Goal: Information Seeking & Learning: Learn about a topic

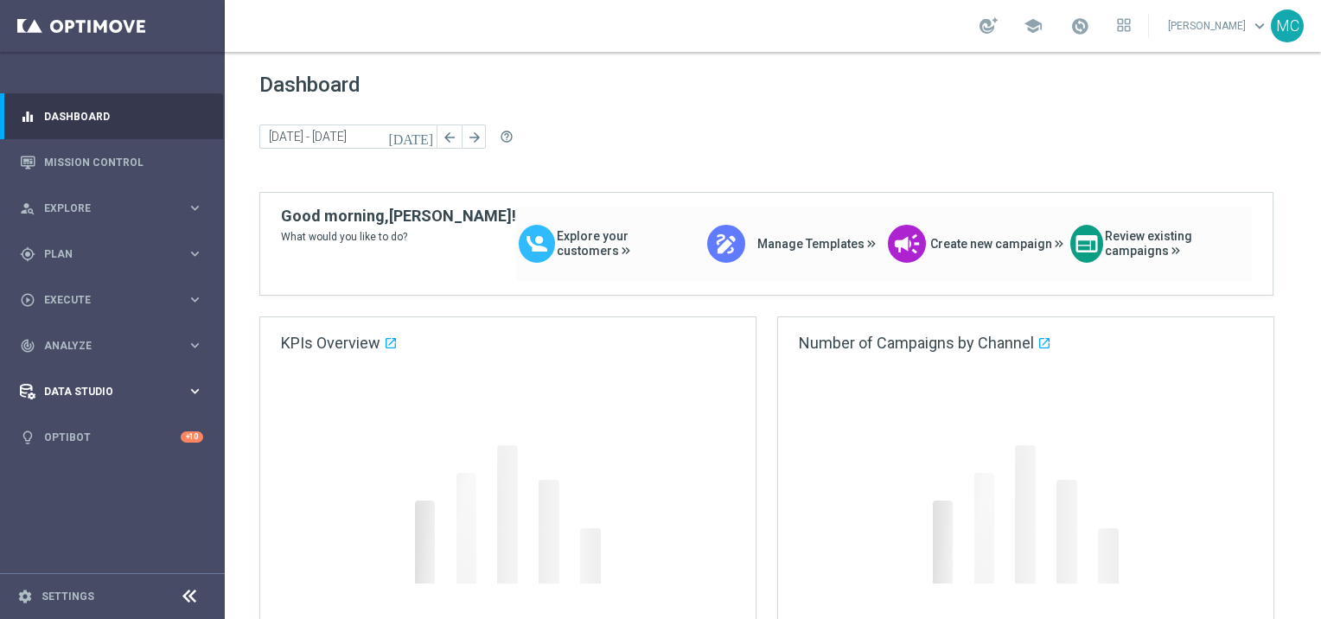
click at [122, 394] on span "Data Studio" at bounding box center [115, 391] width 143 height 10
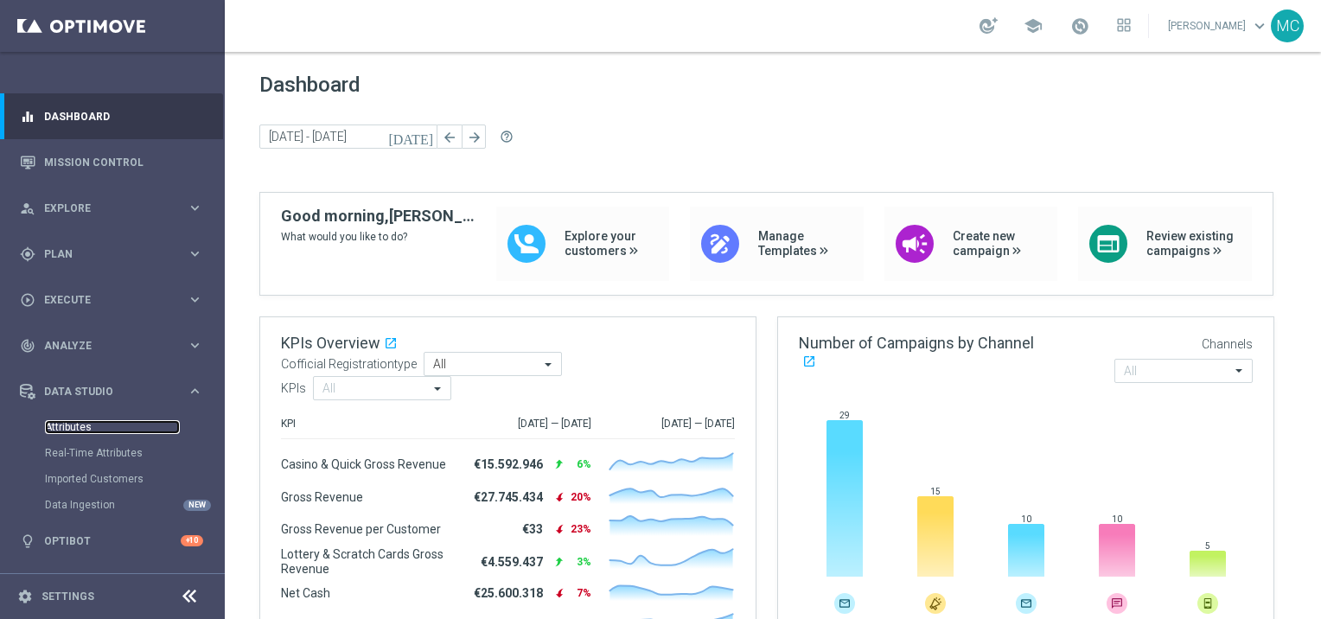
click at [74, 433] on link "Attributes" at bounding box center [112, 427] width 135 height 14
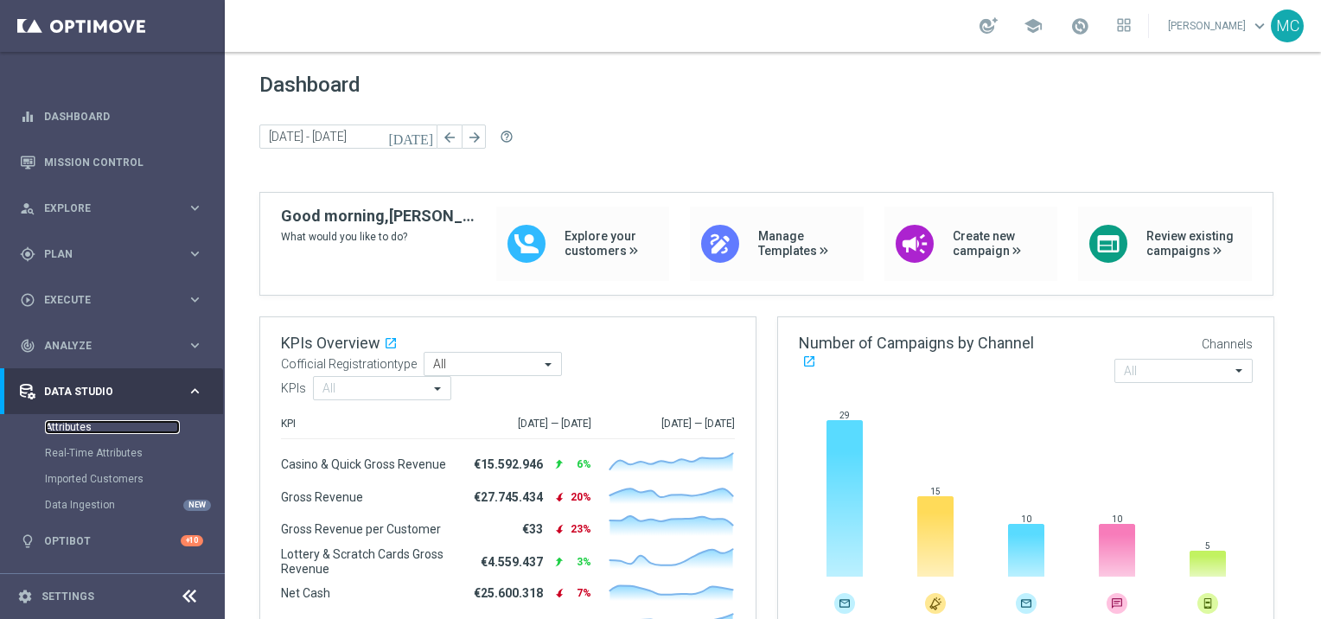
click at [75, 430] on link "Attributes" at bounding box center [112, 427] width 135 height 14
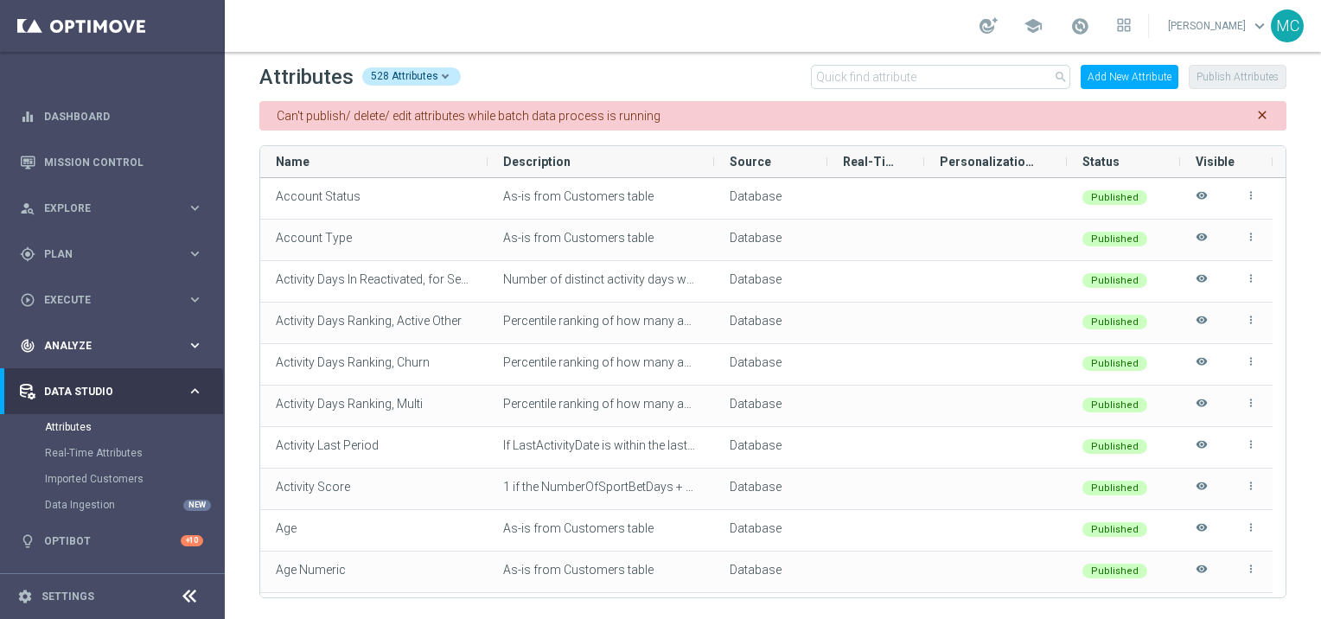
click at [94, 341] on span "Analyze" at bounding box center [115, 346] width 143 height 10
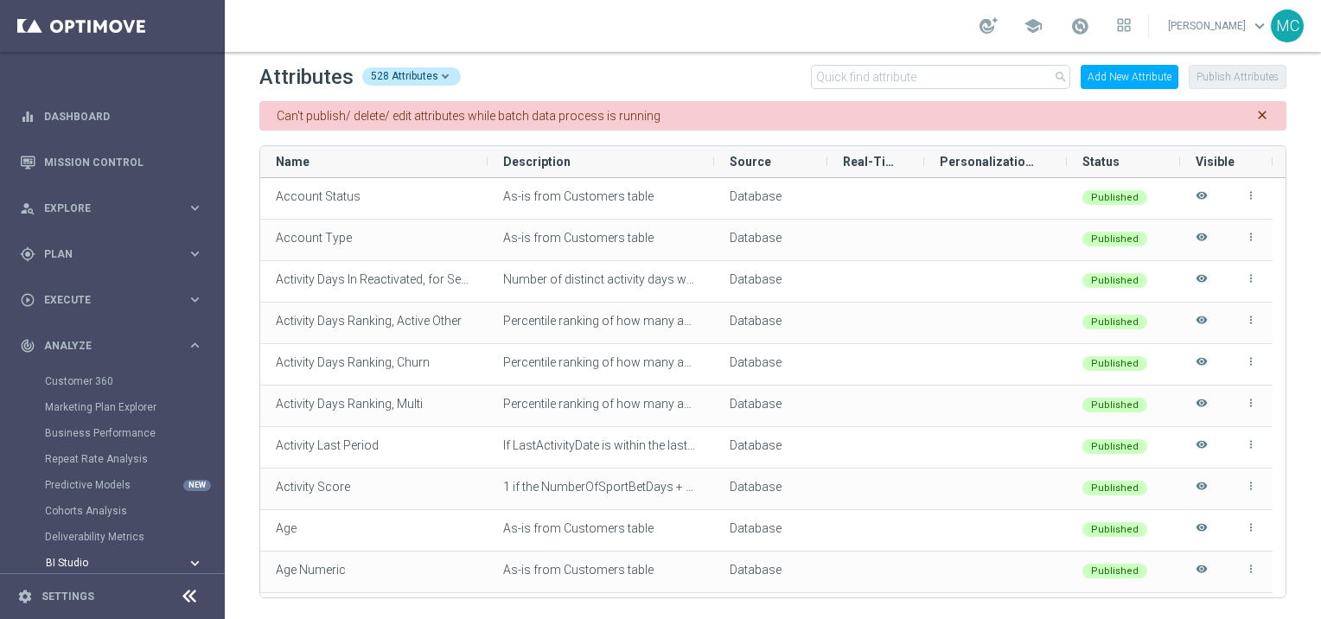
click at [118, 563] on span "BI Studio" at bounding box center [108, 563] width 124 height 10
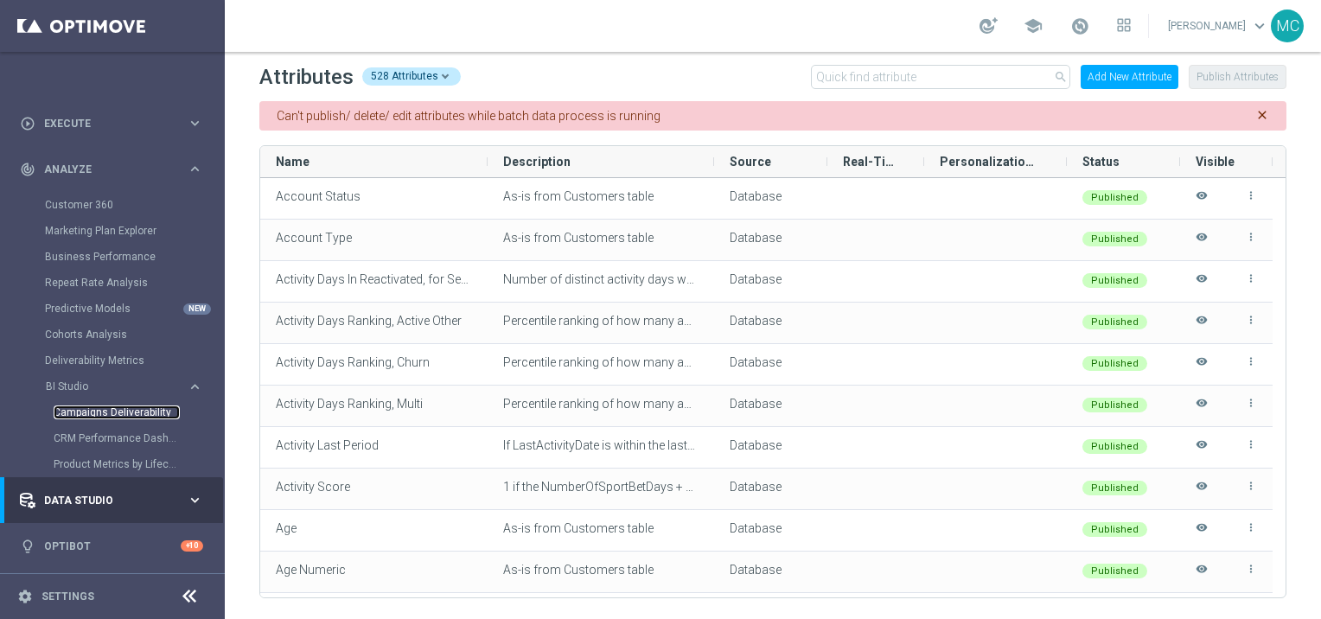
click at [102, 411] on link "Campaigns Deliverability" at bounding box center [117, 412] width 126 height 14
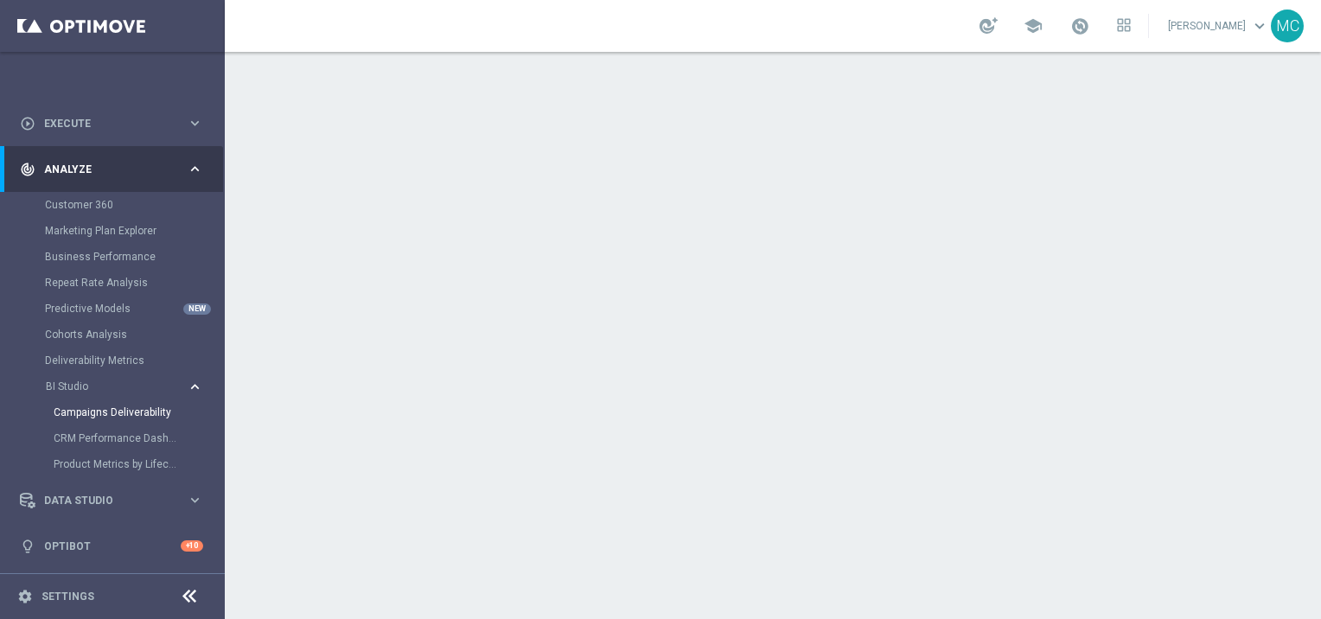
click at [187, 392] on icon "keyboard_arrow_right" at bounding box center [195, 387] width 16 height 16
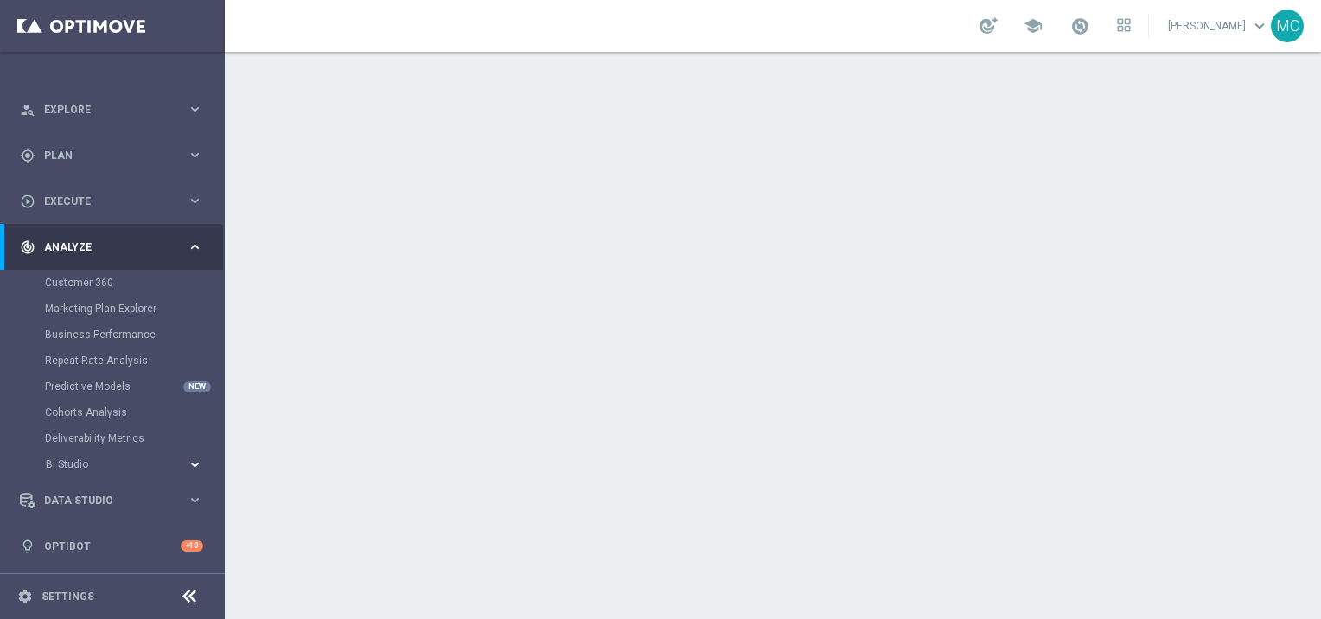
scroll to position [98, 0]
click at [187, 252] on icon "keyboard_arrow_right" at bounding box center [195, 247] width 16 height 16
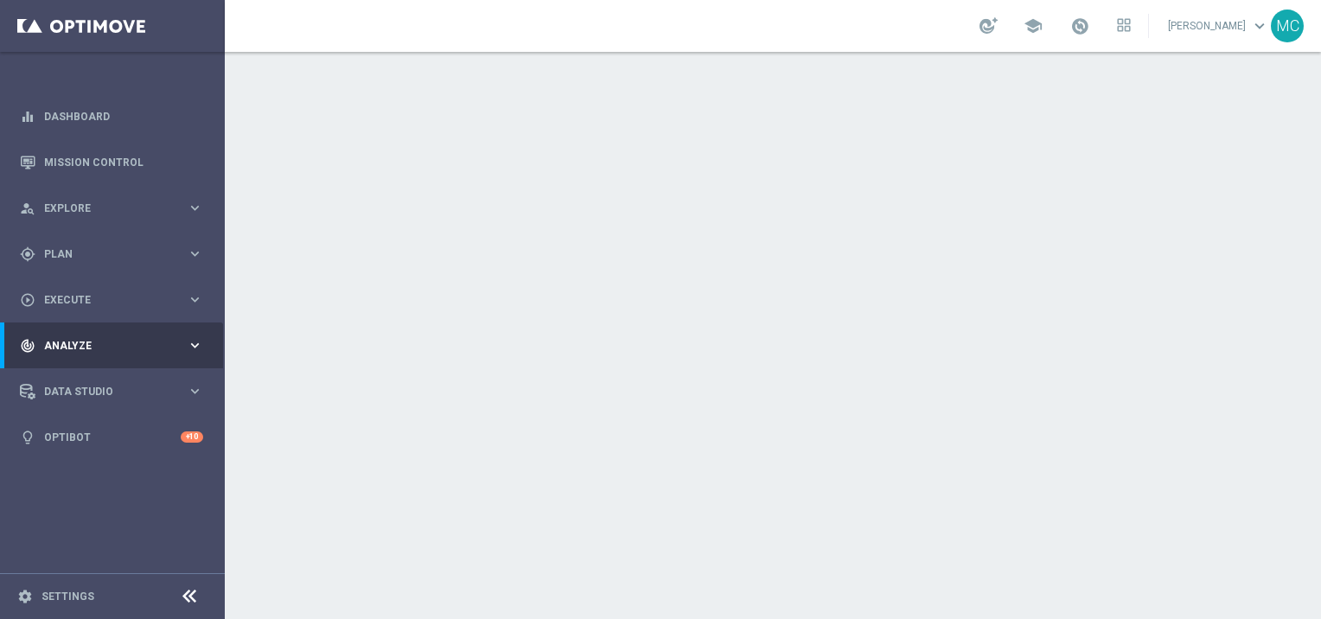
scroll to position [0, 0]
click at [109, 302] on span "Execute" at bounding box center [115, 300] width 143 height 10
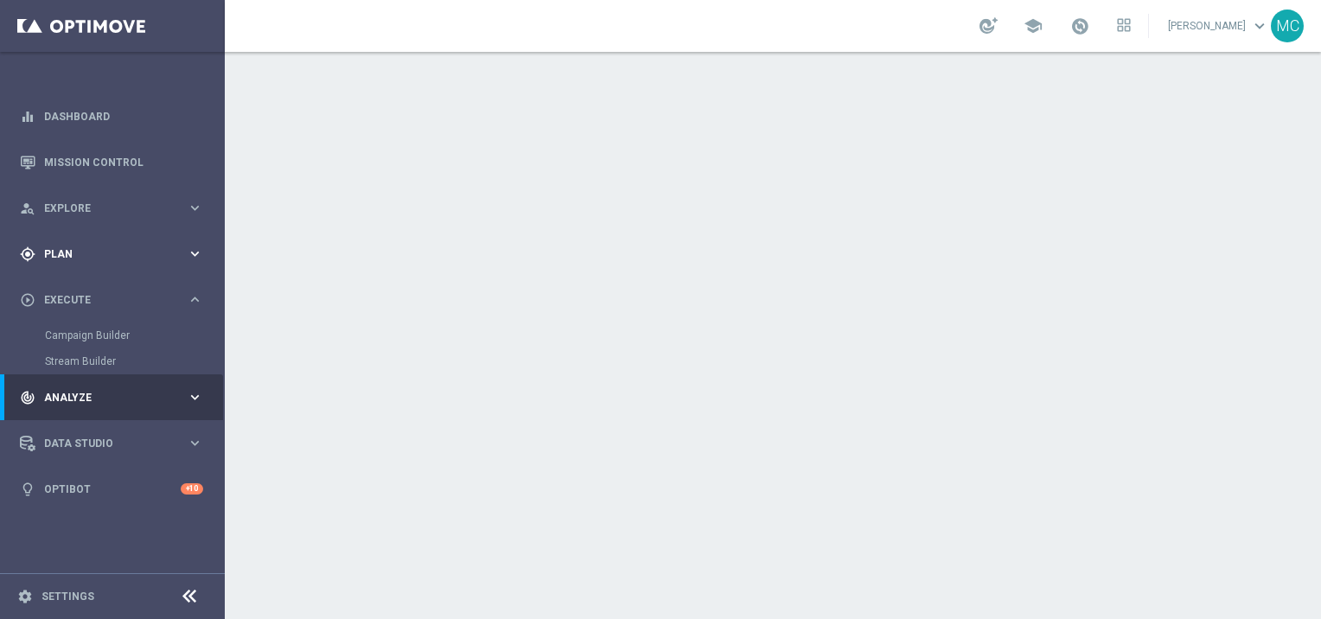
click at [76, 246] on div "gps_fixed Plan" at bounding box center [103, 254] width 167 height 16
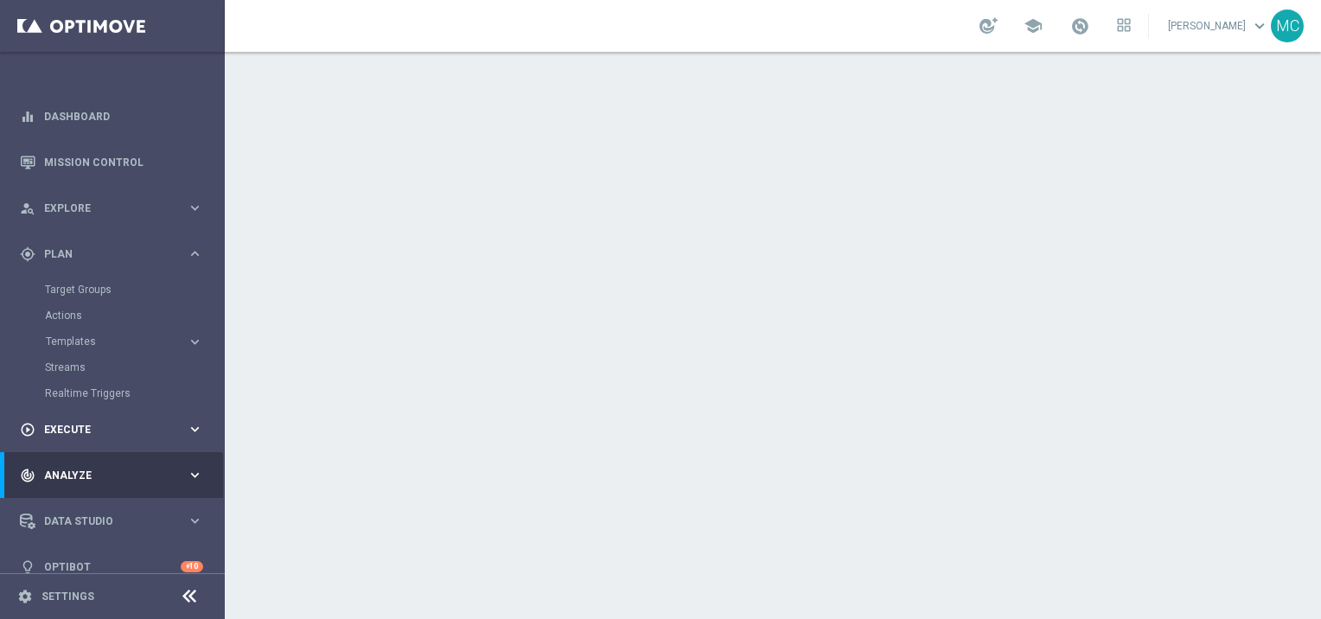
click at [80, 425] on span "Execute" at bounding box center [115, 429] width 143 height 10
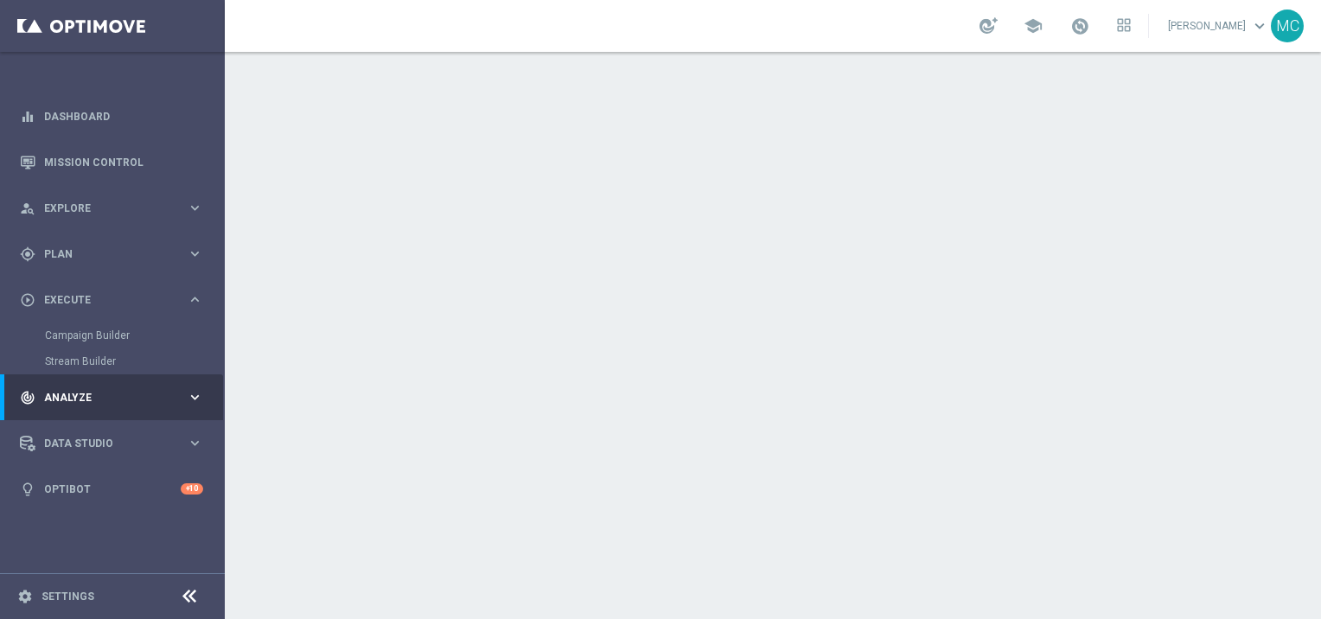
click at [86, 347] on div "Campaign Builder" at bounding box center [134, 335] width 178 height 26
click at [76, 207] on span "Explore" at bounding box center [115, 208] width 143 height 10
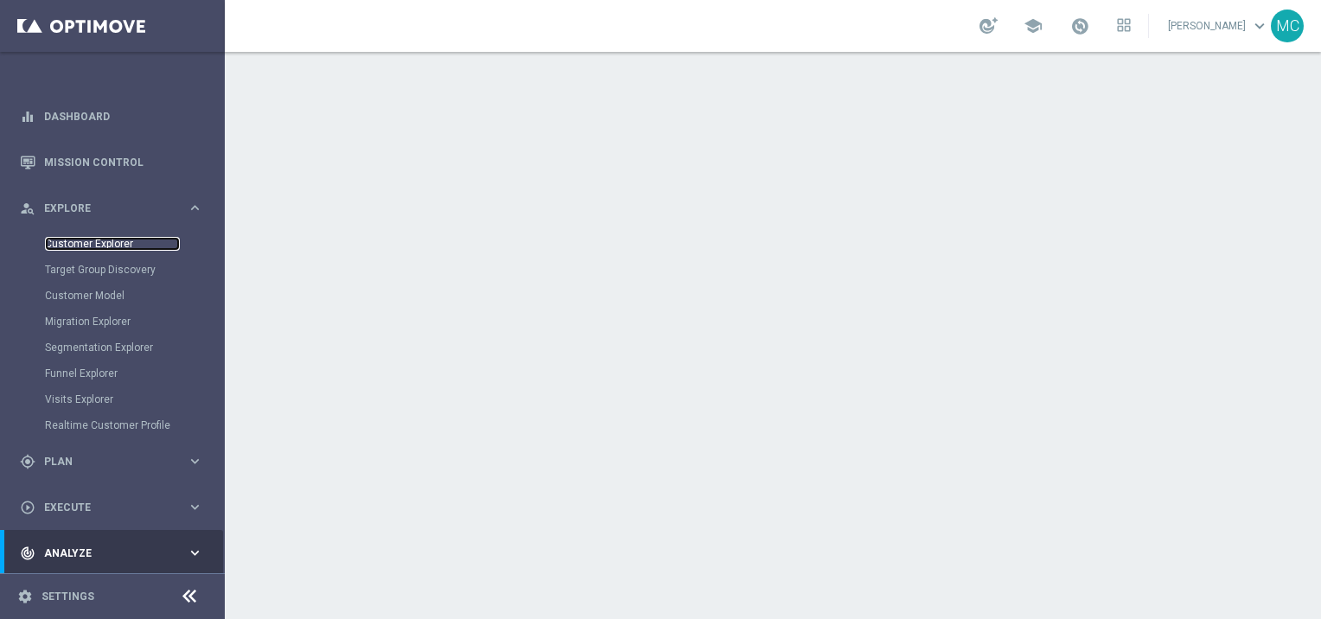
click at [90, 248] on link "Customer Explorer" at bounding box center [112, 244] width 135 height 14
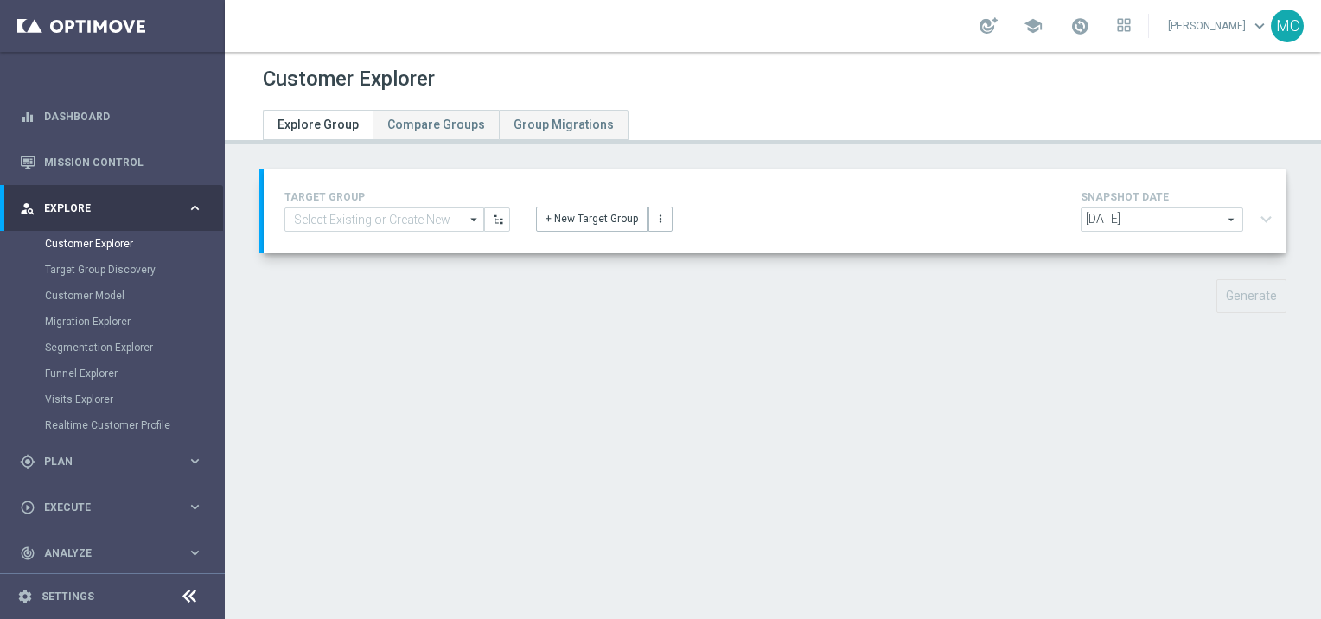
click at [1208, 218] on span "[DATE]" at bounding box center [1161, 219] width 161 height 22
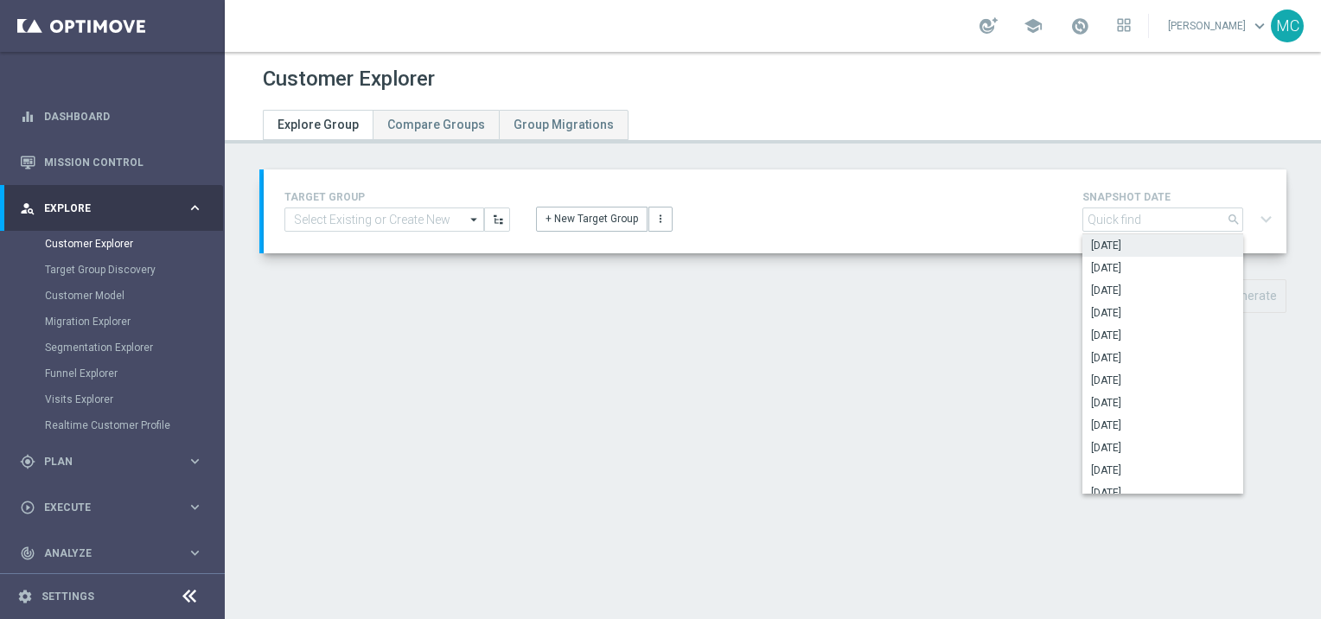
click at [1217, 167] on div "Customer Explorer Explore Group Compare Groups Group Migrations TARGET GROUP ar…" at bounding box center [773, 335] width 1096 height 567
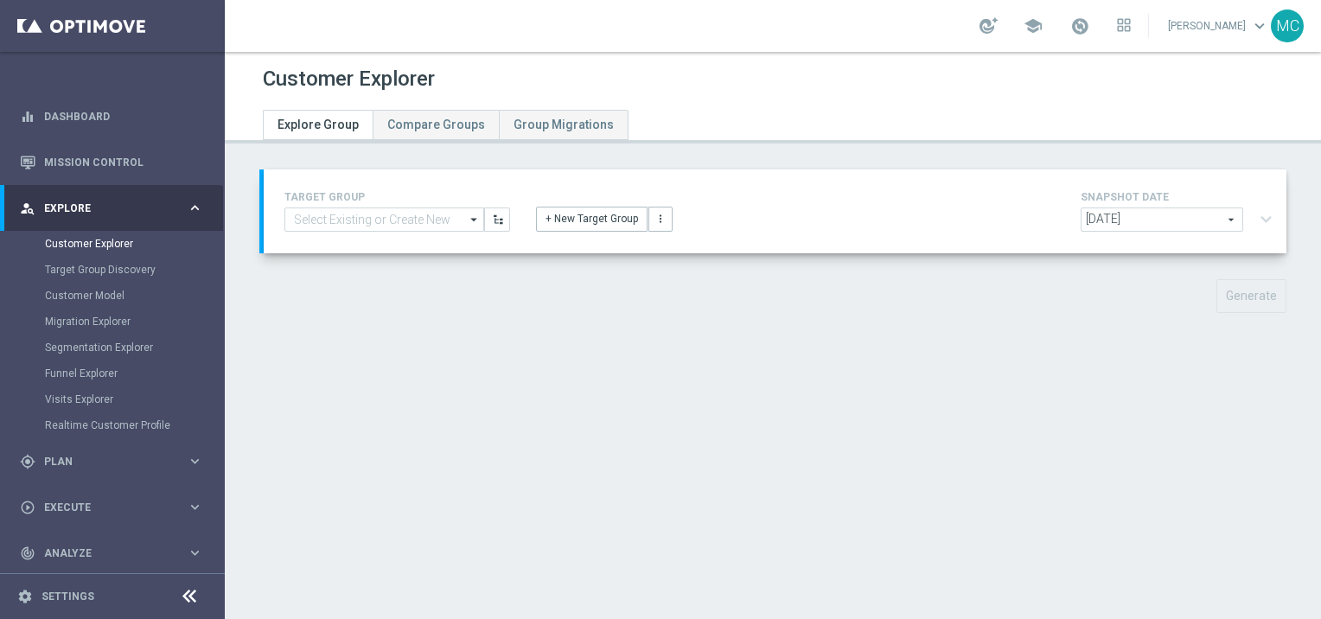
click at [180, 203] on span "Explore" at bounding box center [115, 208] width 143 height 10
